Goal: Task Accomplishment & Management: Use online tool/utility

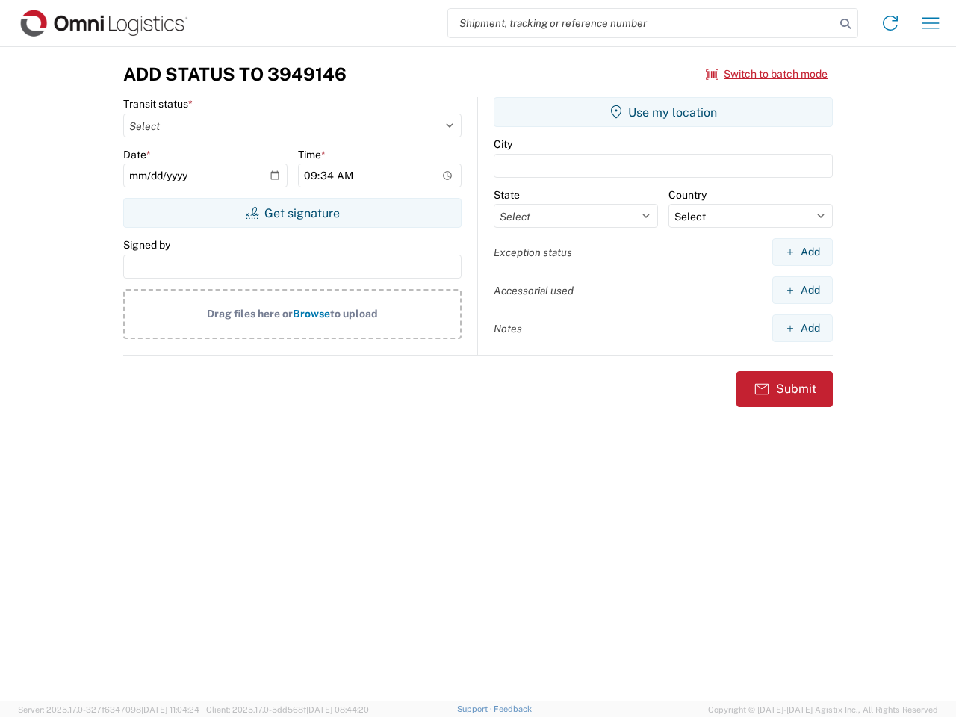
click at [641, 23] on input "search" at bounding box center [641, 23] width 387 height 28
click at [845, 24] on icon at bounding box center [845, 23] width 21 height 21
click at [890, 23] on icon at bounding box center [890, 23] width 24 height 24
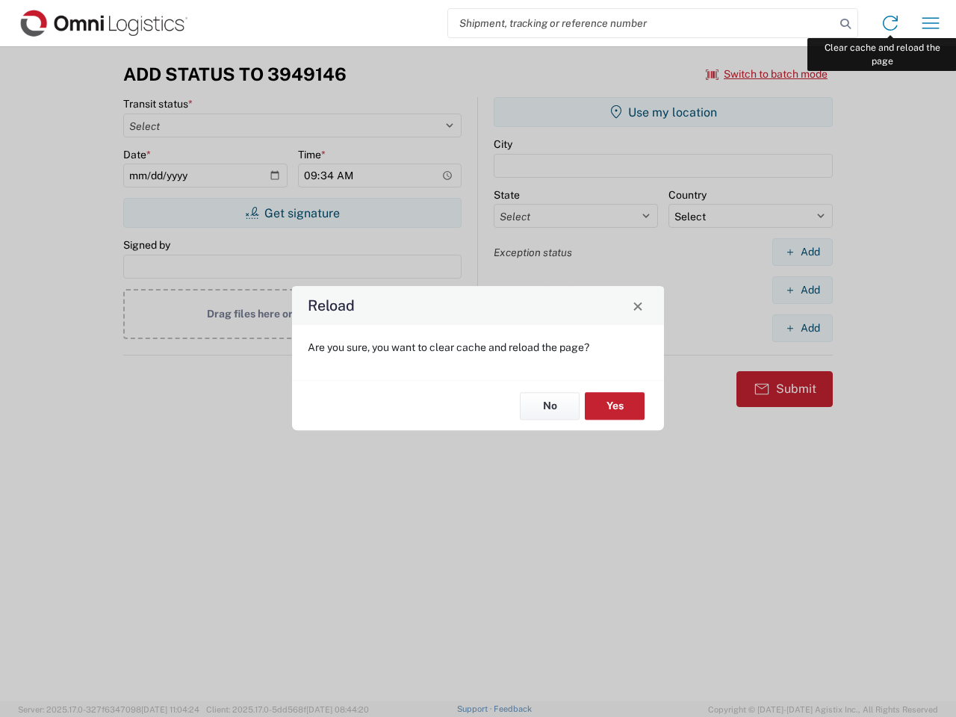
click at [930, 23] on div "Reload Are you sure, you want to clear cache and reload the page? No Yes" at bounding box center [478, 358] width 956 height 717
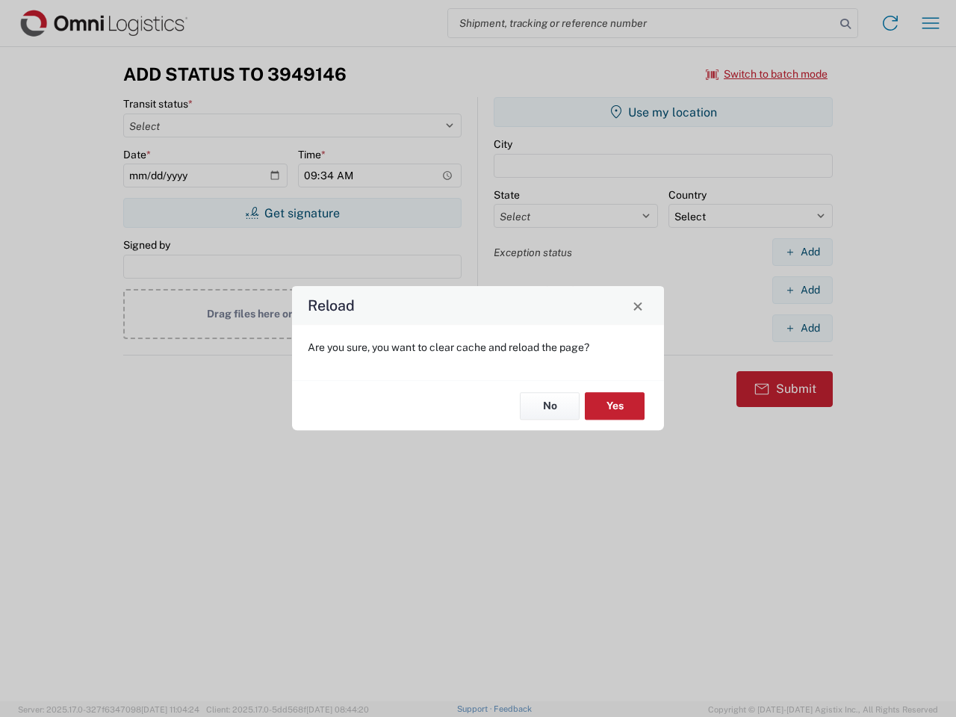
click at [767, 74] on div "Reload Are you sure, you want to clear cache and reload the page? No Yes" at bounding box center [478, 358] width 956 height 717
click at [292, 213] on div "Reload Are you sure, you want to clear cache and reload the page? No Yes" at bounding box center [478, 358] width 956 height 717
click at [663, 112] on div "Reload Are you sure, you want to clear cache and reload the page? No Yes" at bounding box center [478, 358] width 956 height 717
click at [802, 252] on div "Reload Are you sure, you want to clear cache and reload the page? No Yes" at bounding box center [478, 358] width 956 height 717
click at [802, 290] on div "Reload Are you sure, you want to clear cache and reload the page? No Yes" at bounding box center [478, 358] width 956 height 717
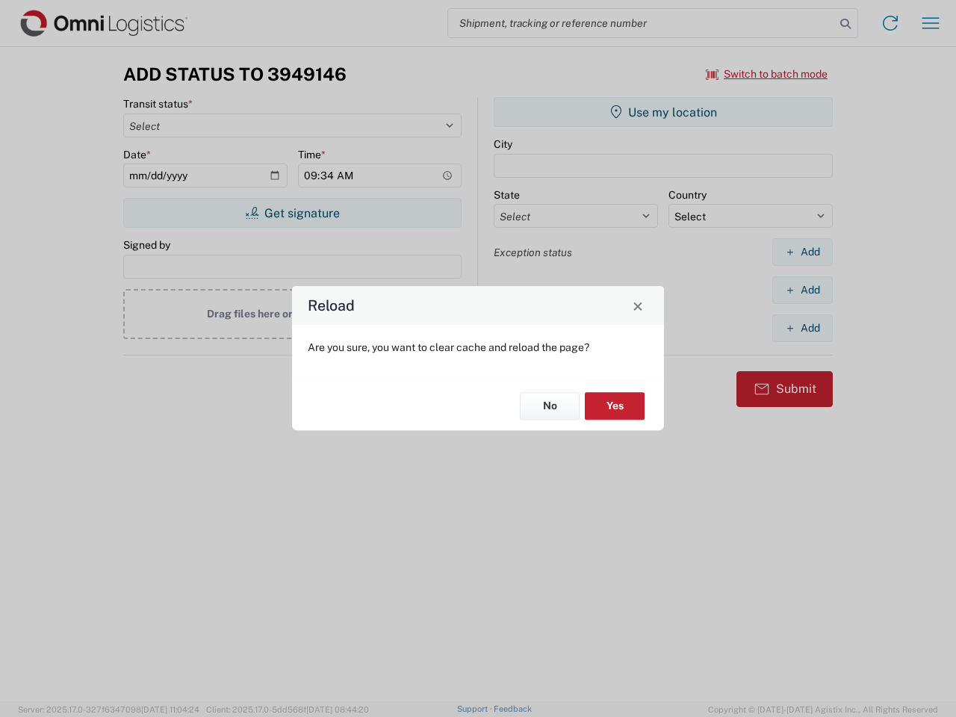
click at [802, 328] on div "Reload Are you sure, you want to clear cache and reload the page? No Yes" at bounding box center [478, 358] width 956 height 717
